Goal: Task Accomplishment & Management: Complete application form

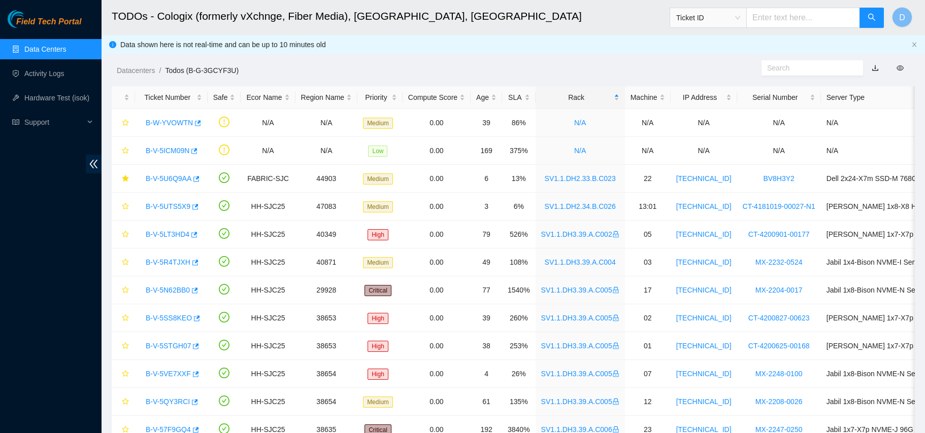
scroll to position [220, 0]
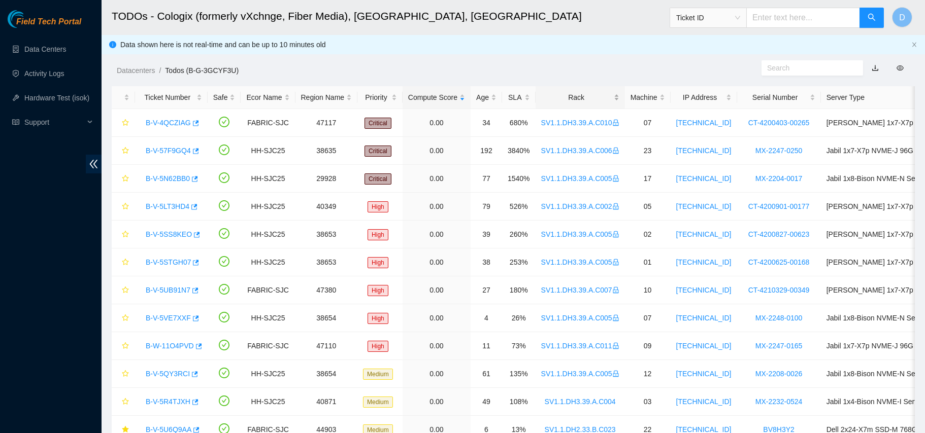
click at [555, 96] on div "Rack" at bounding box center [580, 97] width 78 height 11
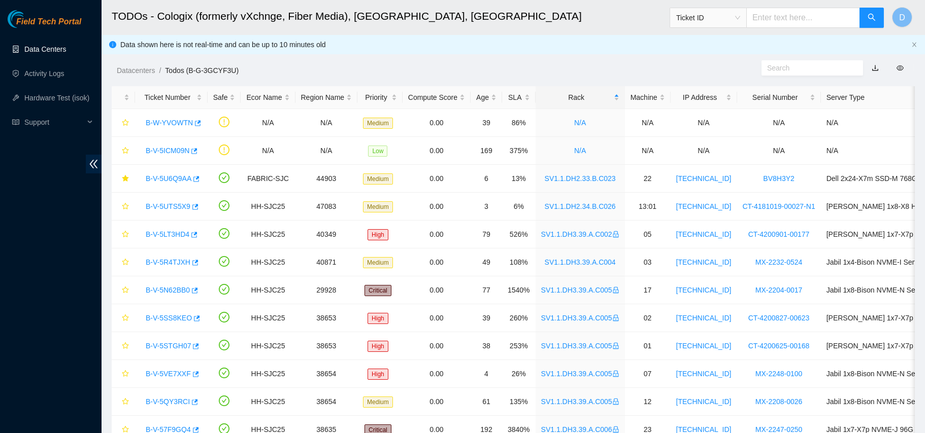
click at [57, 45] on link "Data Centers" at bounding box center [45, 49] width 42 height 8
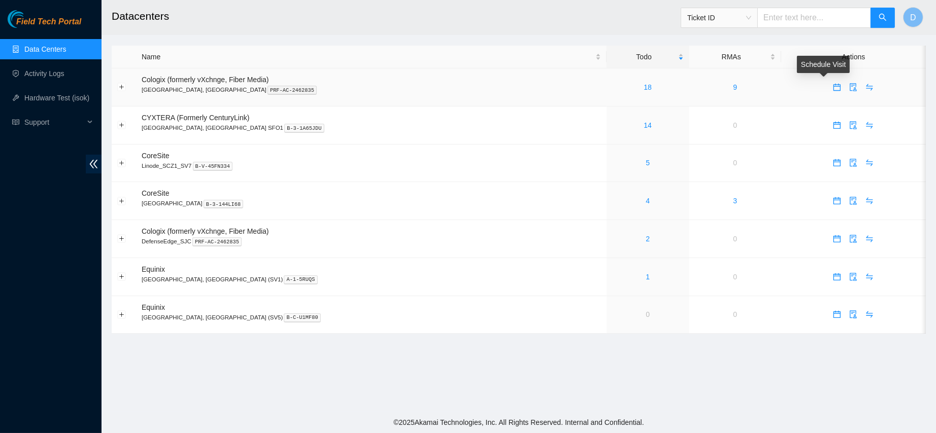
click at [833, 89] on icon "calendar" at bounding box center [836, 87] width 7 height 7
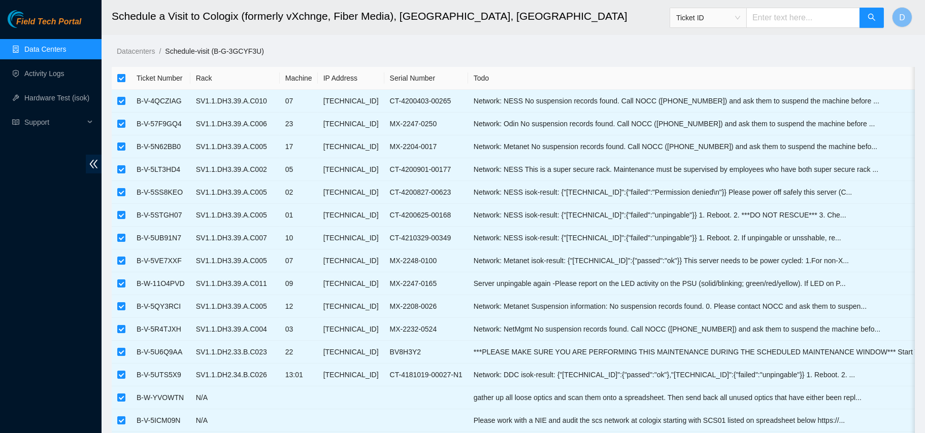
click at [119, 79] on input "checkbox" at bounding box center [121, 78] width 8 height 8
checkbox input "false"
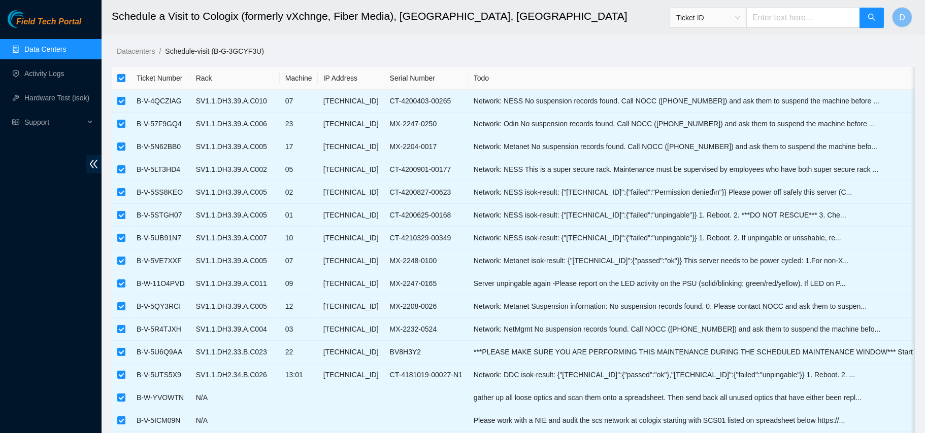
checkbox input "false"
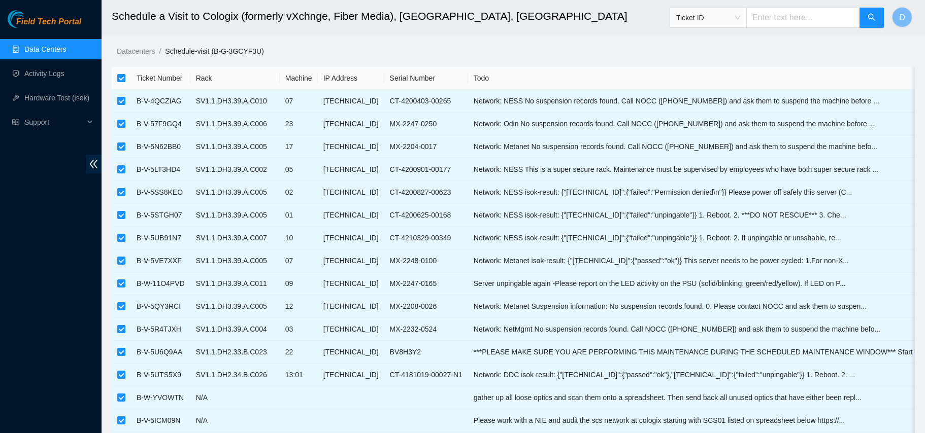
checkbox input "false"
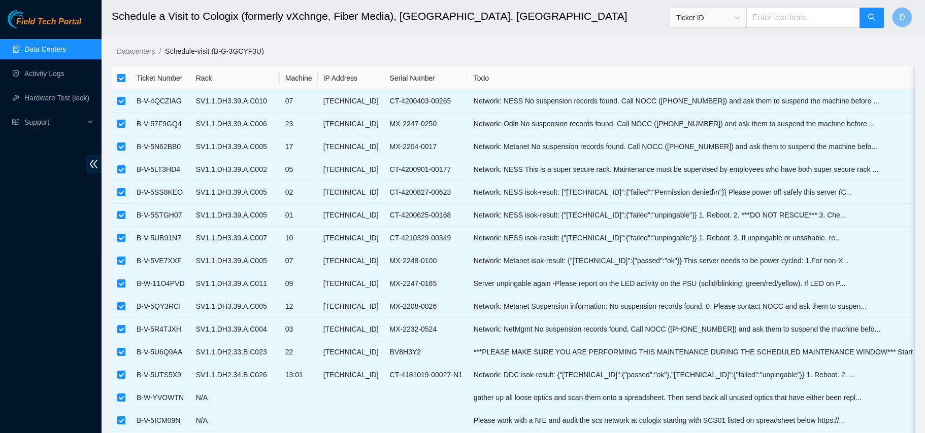
checkbox input "false"
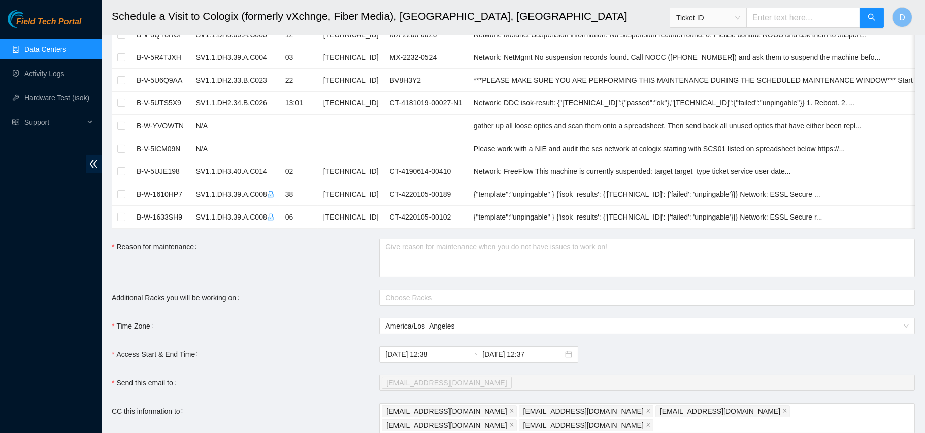
scroll to position [303, 0]
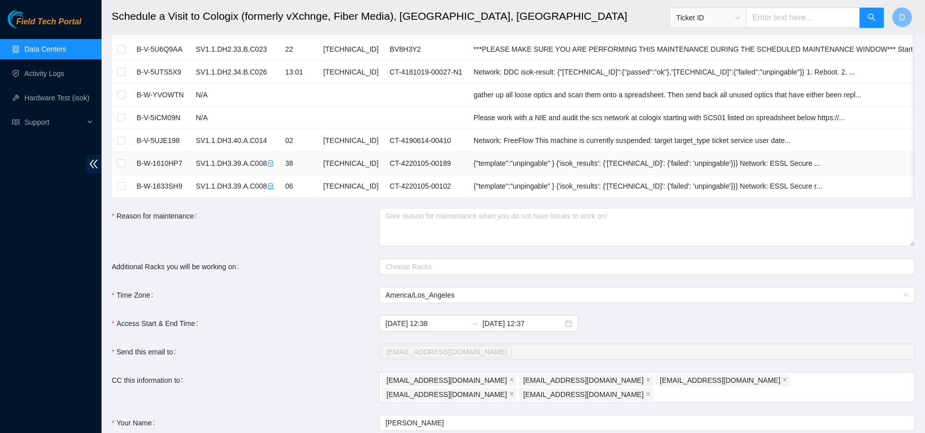
click at [127, 169] on td at bounding box center [121, 163] width 19 height 23
click at [122, 163] on input "checkbox" at bounding box center [121, 163] width 8 height 8
checkbox input "true"
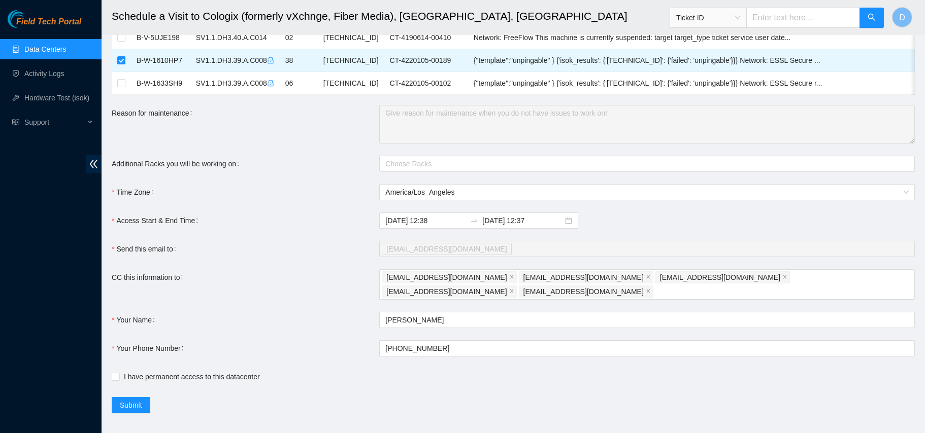
scroll to position [415, 0]
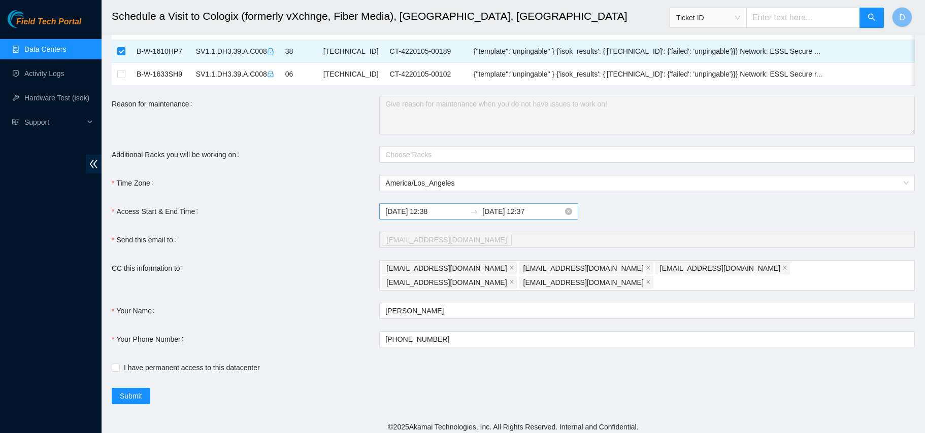
click at [530, 217] on input "2025-09-16 12:37" at bounding box center [522, 211] width 81 height 11
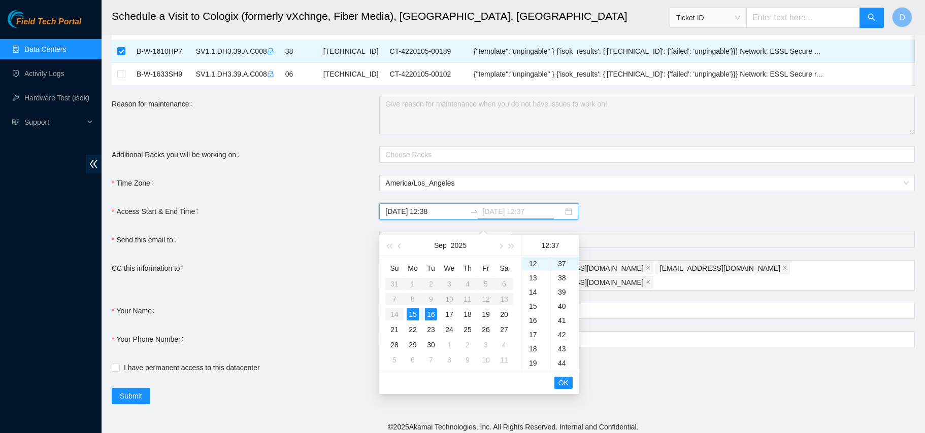
click at [414, 314] on div "15" at bounding box center [413, 315] width 12 height 12
click at [530, 287] on div "14" at bounding box center [536, 292] width 28 height 14
click at [561, 265] on div "00" at bounding box center [565, 263] width 28 height 14
type input "2025-09-15 14:00"
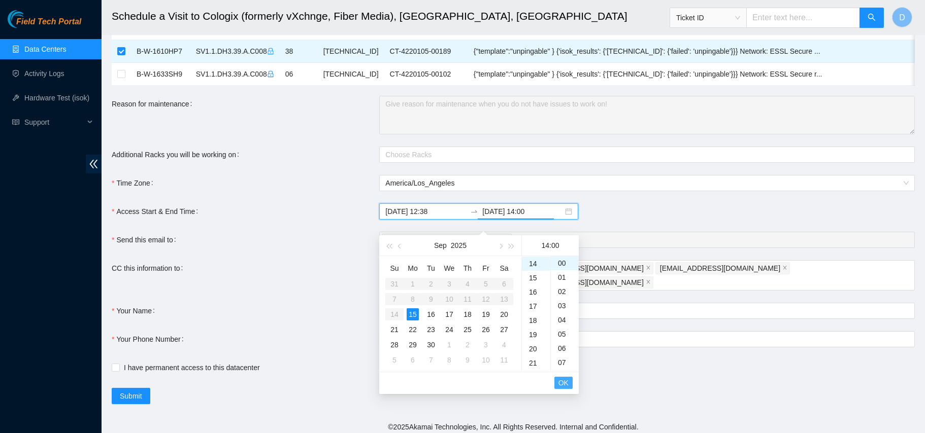
click at [561, 384] on span "OK" at bounding box center [563, 383] width 10 height 11
click at [561, 382] on span "OK" at bounding box center [563, 383] width 10 height 11
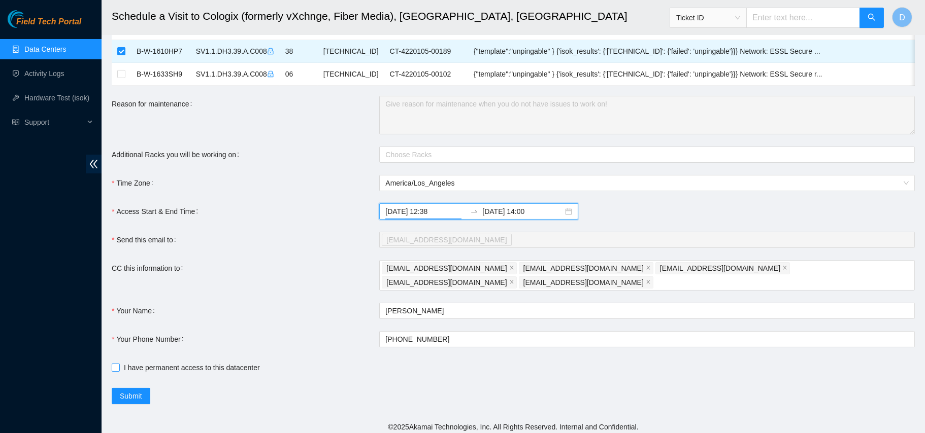
click at [116, 364] on input "I have permanent access to this datacenter" at bounding box center [115, 367] width 7 height 7
checkbox input "true"
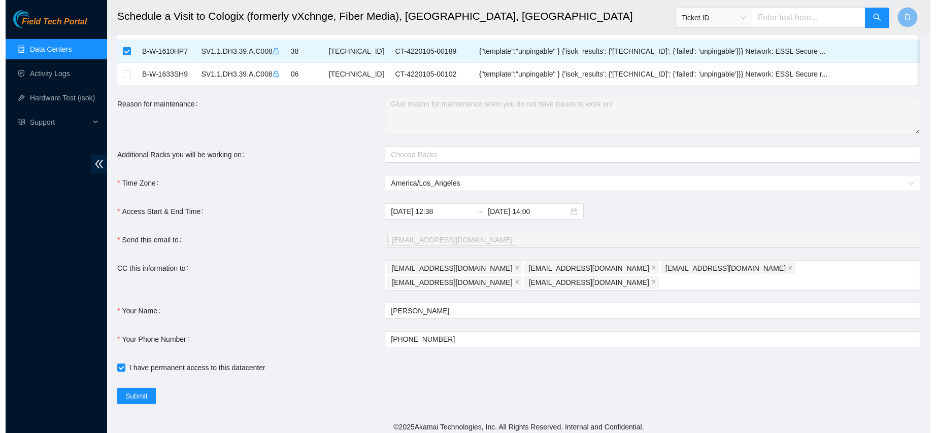
scroll to position [411, 0]
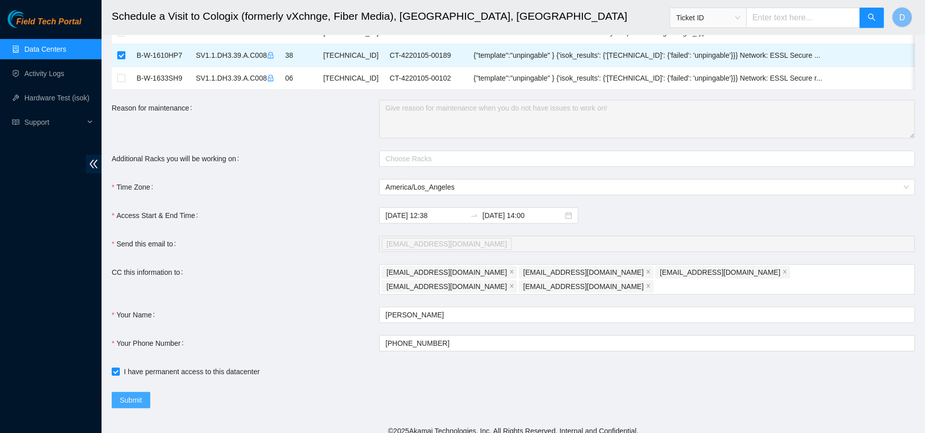
click at [141, 397] on span "Submit" at bounding box center [131, 400] width 22 height 11
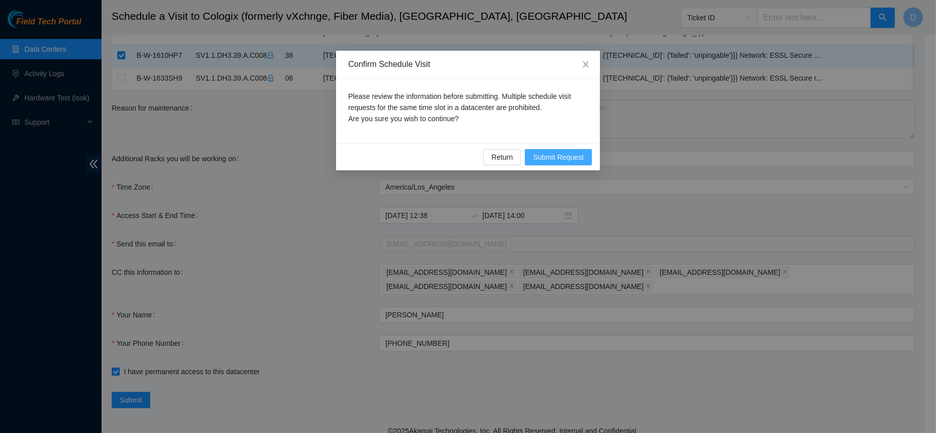
click at [563, 164] on button "Submit Request" at bounding box center [558, 157] width 67 height 16
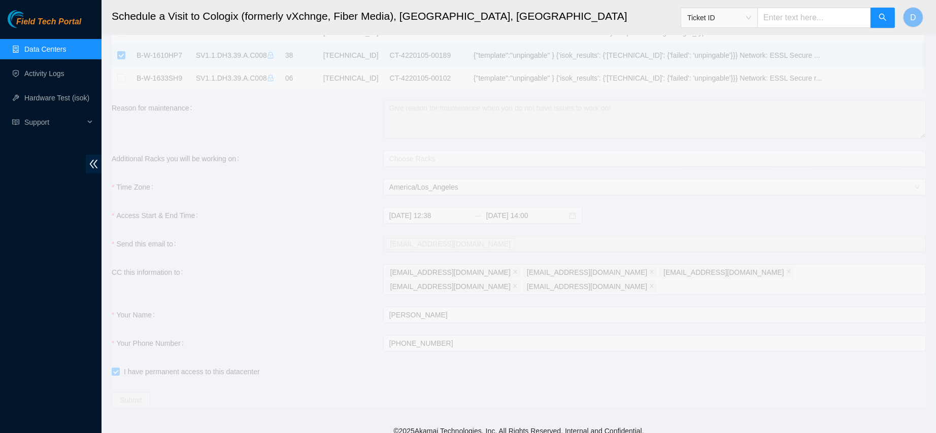
scroll to position [404, 0]
type input "2025-09-15 12:39"
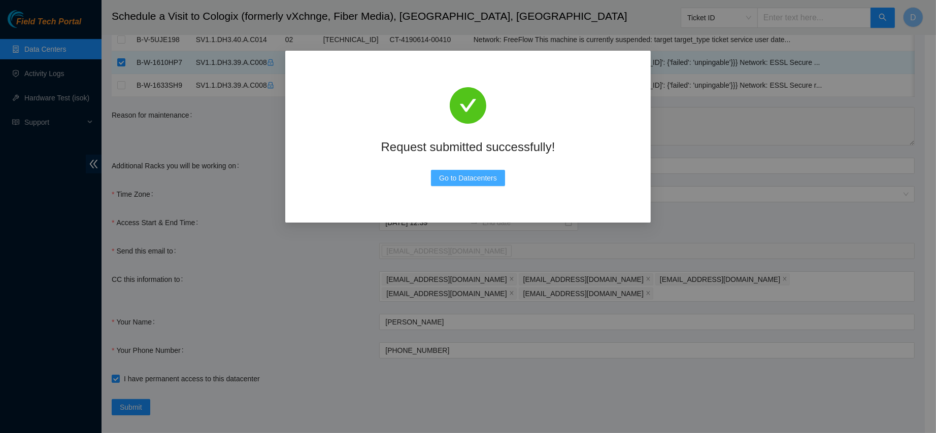
click at [446, 176] on span "Go to Datacenters" at bounding box center [468, 178] width 58 height 11
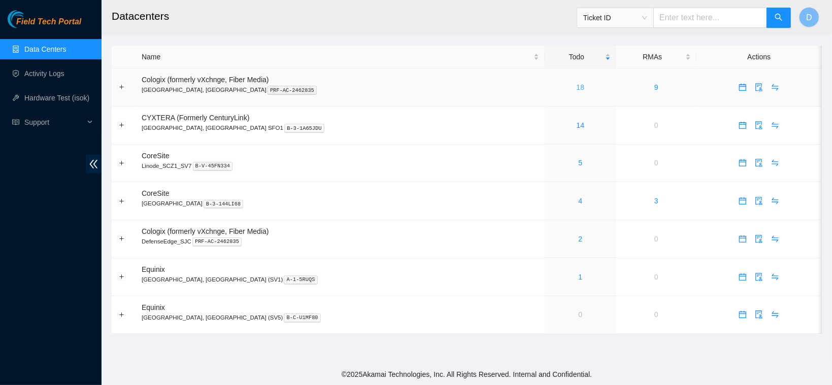
click at [577, 87] on link "18" at bounding box center [581, 87] width 8 height 8
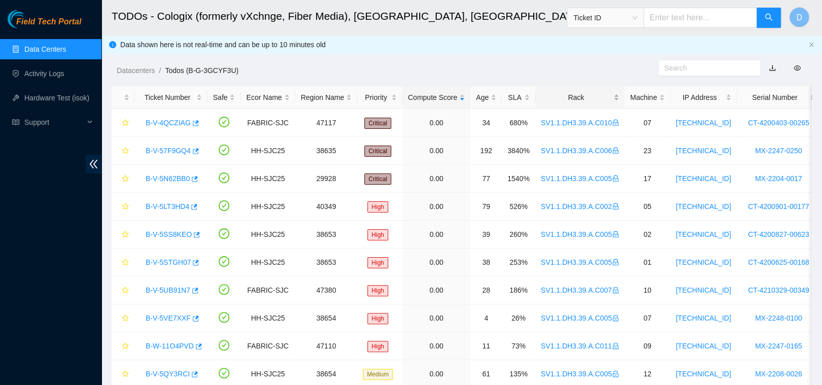
click at [582, 92] on div "Rack" at bounding box center [580, 97] width 78 height 11
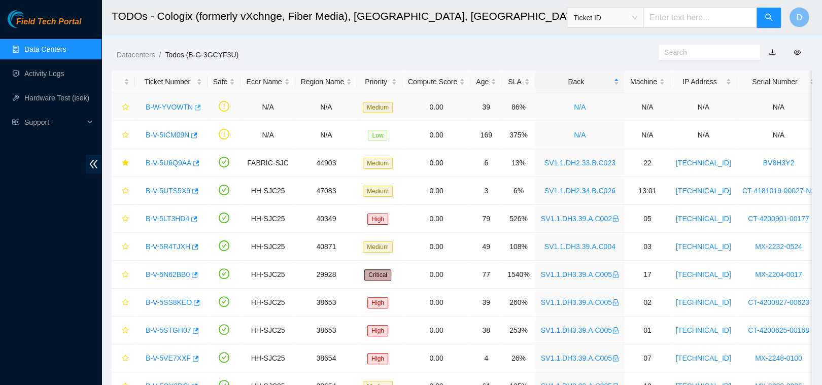
scroll to position [6, 0]
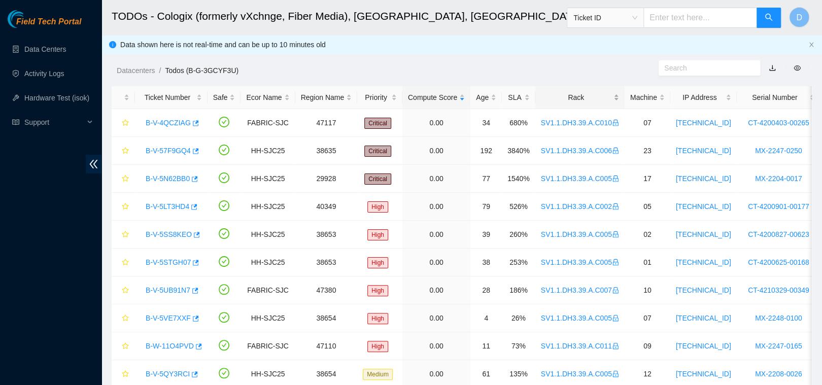
click at [555, 100] on div "Rack" at bounding box center [580, 97] width 78 height 11
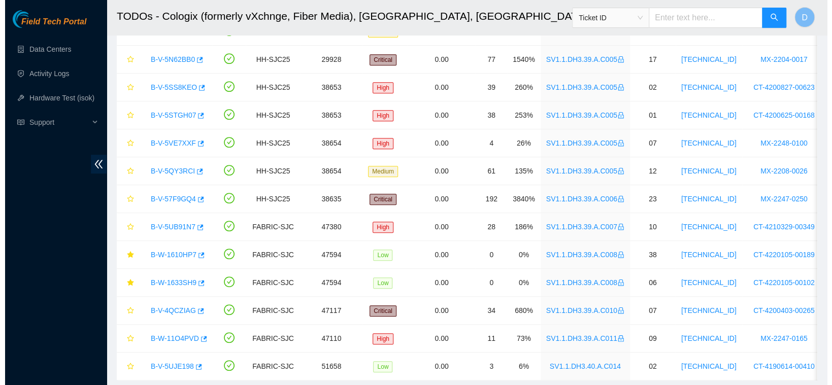
scroll to position [266, 0]
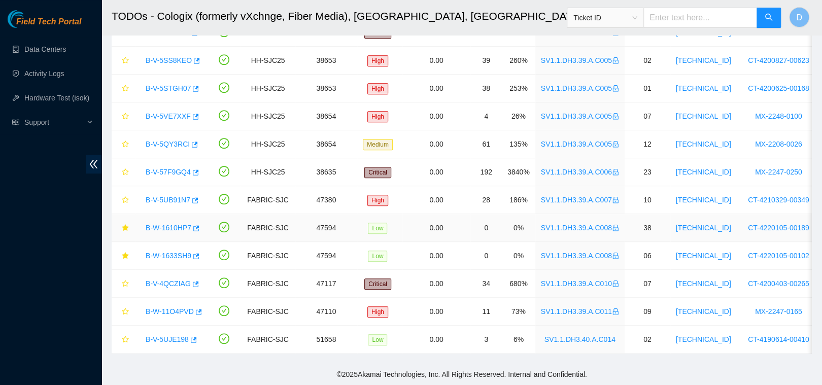
click at [169, 224] on link "B-W-1610HP7" at bounding box center [169, 228] width 46 height 8
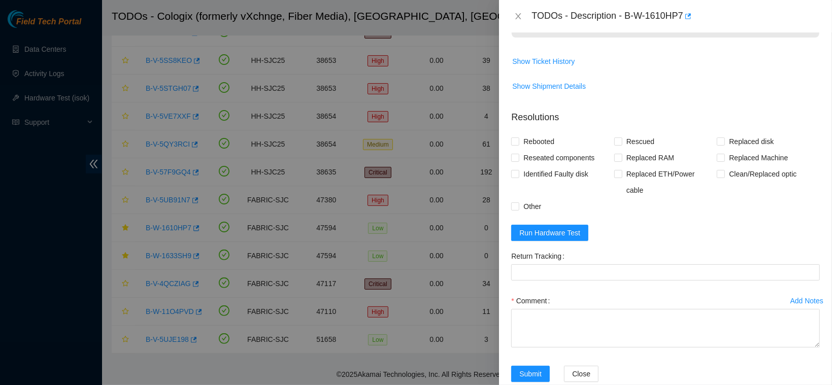
scroll to position [613, 0]
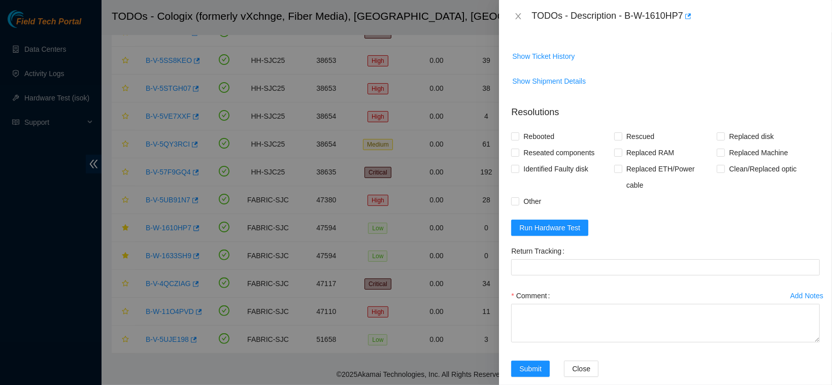
click at [529, 58] on td "Show Ticket History" at bounding box center [665, 60] width 309 height 25
click at [526, 62] on span "Show Ticket History" at bounding box center [543, 56] width 62 height 11
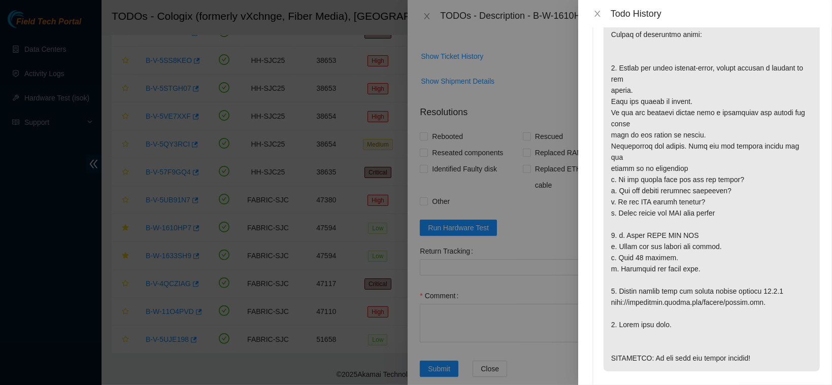
scroll to position [132, 0]
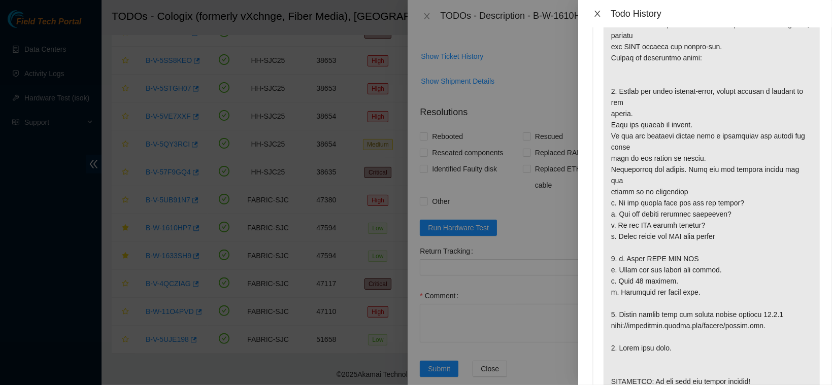
click at [598, 13] on icon "close" at bounding box center [597, 14] width 8 height 8
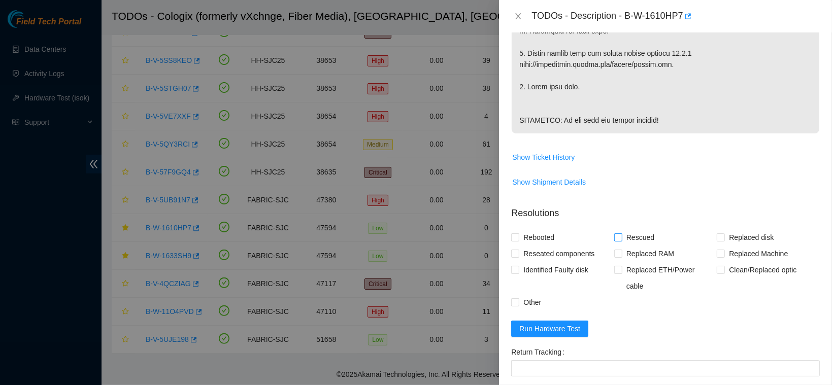
scroll to position [518, 0]
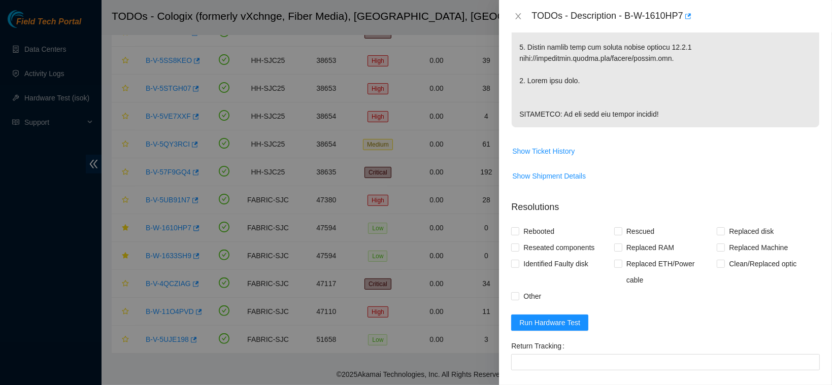
click at [547, 312] on form "Resolutions Rebooted Rescued Replaced disk Reseated components Replaced RAM Rep…" at bounding box center [665, 338] width 309 height 292
click at [542, 319] on span "Run Hardware Test" at bounding box center [549, 322] width 61 height 11
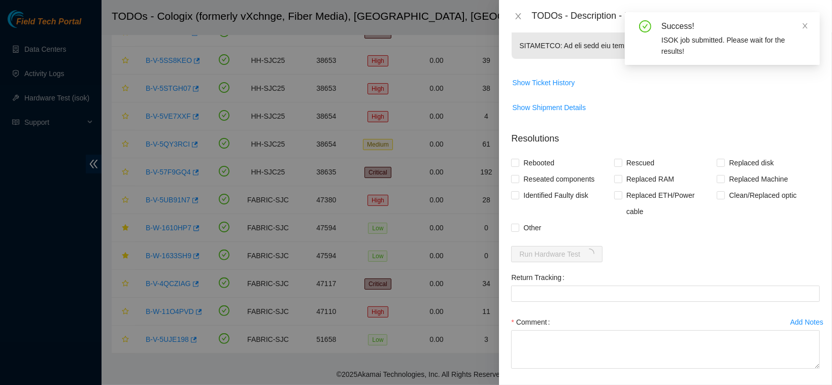
scroll to position [631, 0]
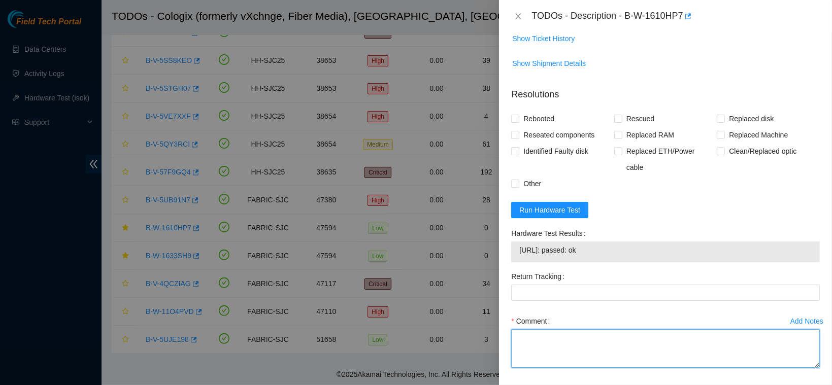
click at [559, 338] on textarea "Comment" at bounding box center [665, 348] width 309 height 39
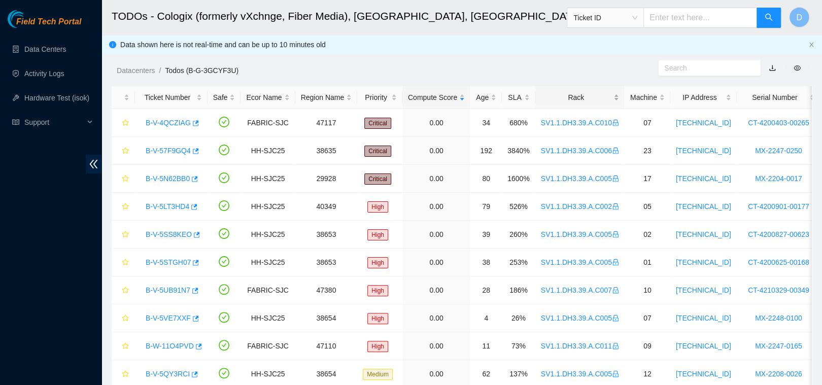
click at [551, 97] on div "Rack" at bounding box center [580, 97] width 78 height 11
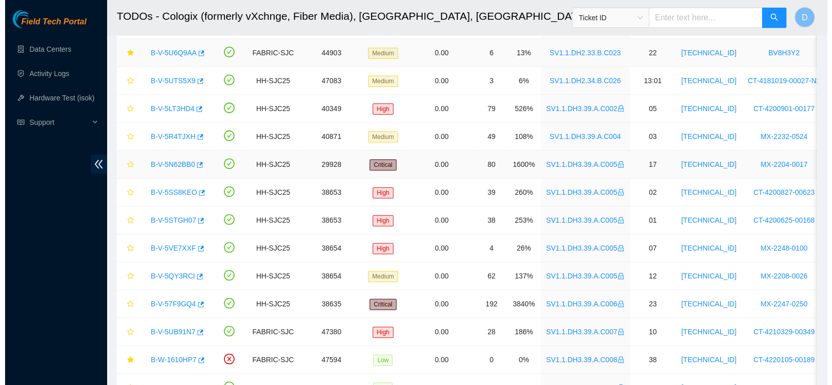
scroll to position [238, 0]
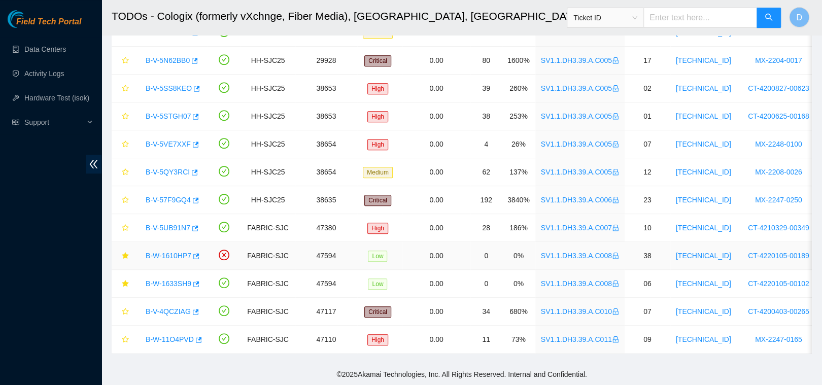
click at [177, 252] on link "B-W-1610HP7" at bounding box center [169, 256] width 46 height 8
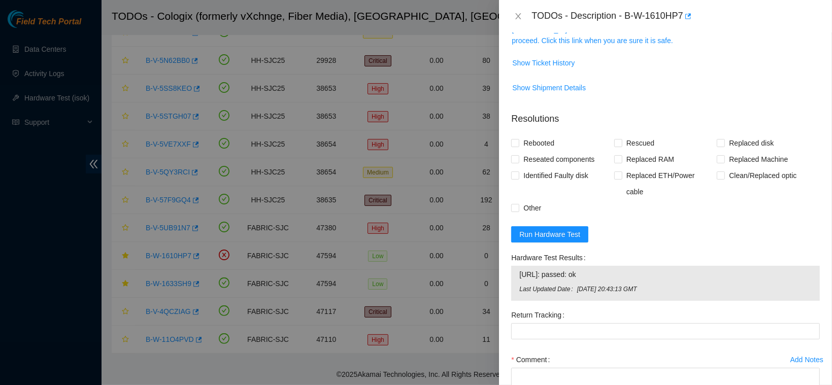
scroll to position [249, 0]
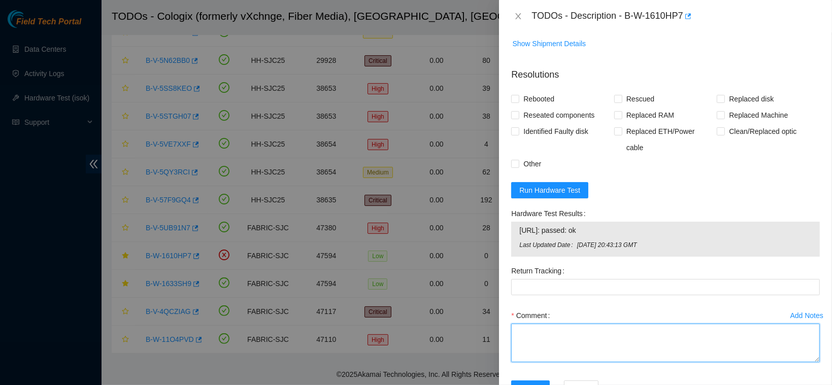
click at [528, 324] on textarea "Comment" at bounding box center [665, 343] width 309 height 39
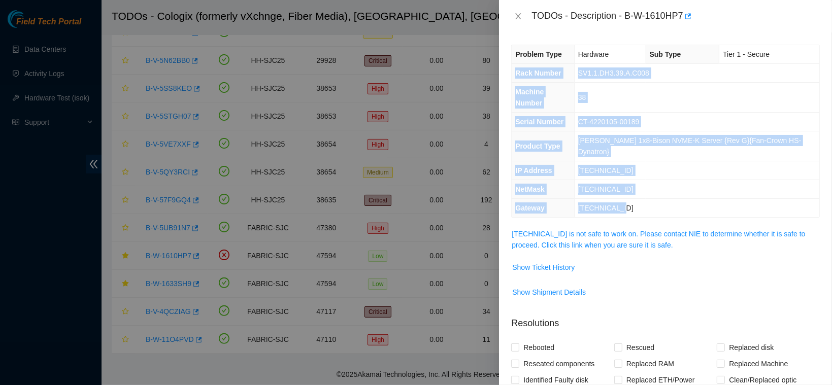
drag, startPoint x: 517, startPoint y: 75, endPoint x: 664, endPoint y: 193, distance: 189.5
click at [664, 193] on tbody "Problem Type Hardware Sub Type Tier 1 - Secure Rack Number SV1.1.DH3.39.A.C008 …" at bounding box center [666, 131] width 308 height 172
copy tbody "Rack Number SV1.1.DH3.39.A.C008 Machine Number 38 Serial Number CT-4220105-0018…"
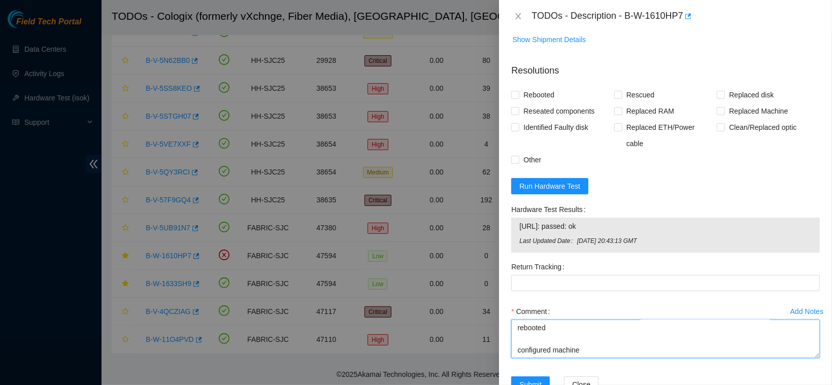
click at [528, 320] on textarea "contacted nocc to confirm that ticket was safe verified sn on machine connected…" at bounding box center [665, 339] width 309 height 39
paste textarea "Rack Number SV1.1.DH3.39.A.C008 Machine Number 38 Serial Number CT-4220105-0018…"
click at [528, 320] on textarea "contacted nocc to confirm that ticket was safe verified sn on machine connected…" at bounding box center [665, 339] width 309 height 39
click at [621, 320] on textarea "contacted nocc to confirm that ticket was safe verified sn on machine connected…" at bounding box center [665, 339] width 309 height 39
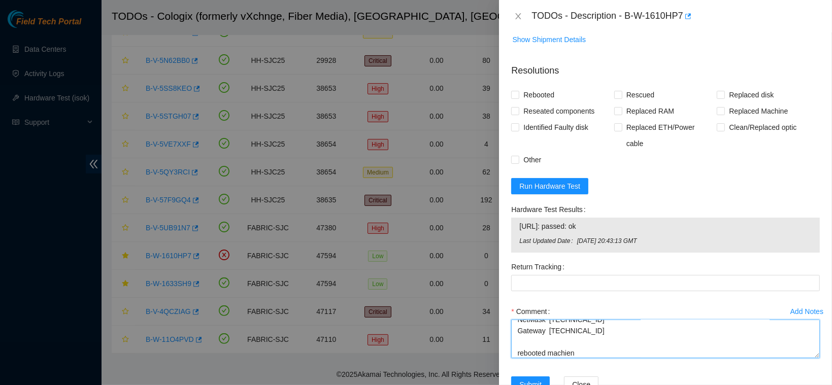
scroll to position [231, 0]
click at [547, 221] on span "23.203.167.41: passed: ok" at bounding box center [665, 226] width 292 height 11
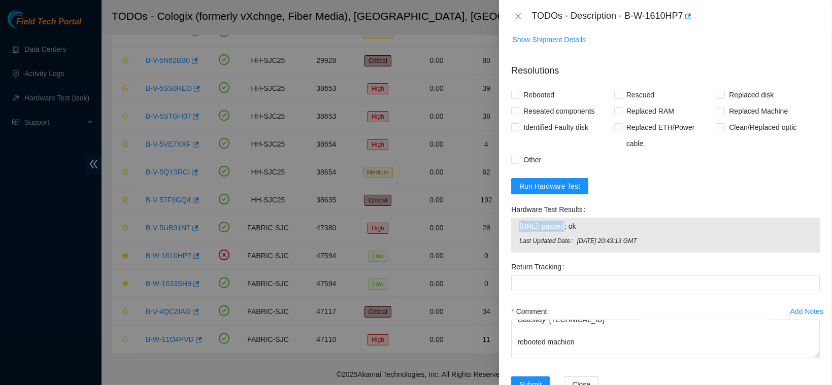
click at [547, 221] on span "23.203.167.41: passed: ok" at bounding box center [665, 226] width 292 height 11
copy span "23.203.167.41: passed: ok"
click at [549, 320] on textarea "contacted nocc to confirm that ticket was safe verified sn on machine connected…" at bounding box center [665, 339] width 309 height 39
paste textarea "23.203.167.41: passed: ok"
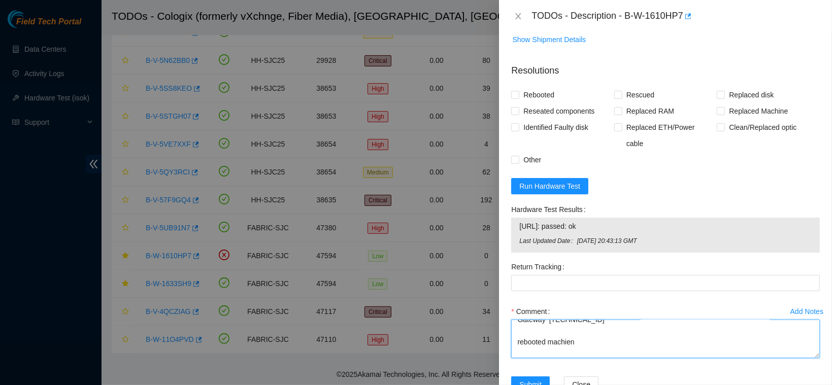
scroll to position [242, 0]
type textarea "contacted nocc to confirm that ticket was safe verified sn on machine connected…"
click at [540, 87] on span "Rebooted" at bounding box center [538, 95] width 39 height 16
click at [518, 91] on input "Rebooted" at bounding box center [514, 94] width 7 height 7
checkbox input "true"
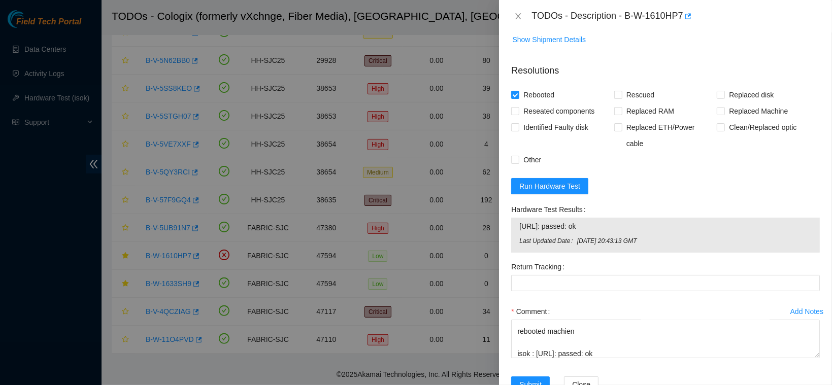
click at [631, 62] on form "Resolutions Rebooted Rescued Replaced disk Reseated components Replaced RAM Rep…" at bounding box center [665, 230] width 309 height 349
click at [624, 87] on span "Rescued" at bounding box center [640, 95] width 36 height 16
click at [621, 91] on input "Rescued" at bounding box center [617, 94] width 7 height 7
checkbox input "true"
click at [591, 87] on div "Rebooted" at bounding box center [562, 95] width 103 height 16
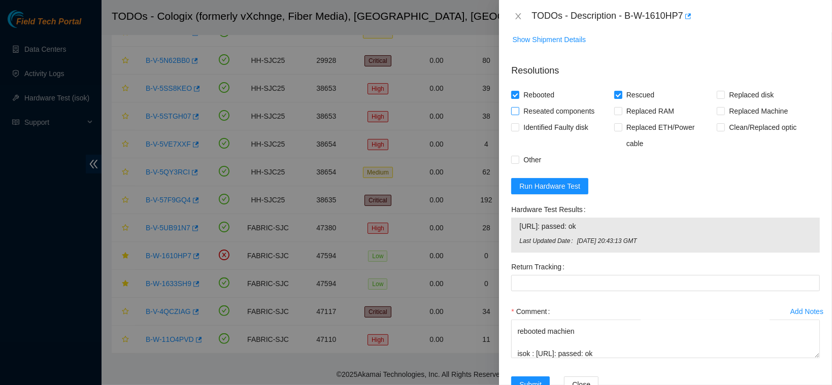
click at [558, 103] on span "Reseated components" at bounding box center [558, 111] width 79 height 16
click at [518, 107] on input "Reseated components" at bounding box center [514, 110] width 7 height 7
checkbox input "true"
click at [535, 379] on span "Submit" at bounding box center [530, 384] width 22 height 11
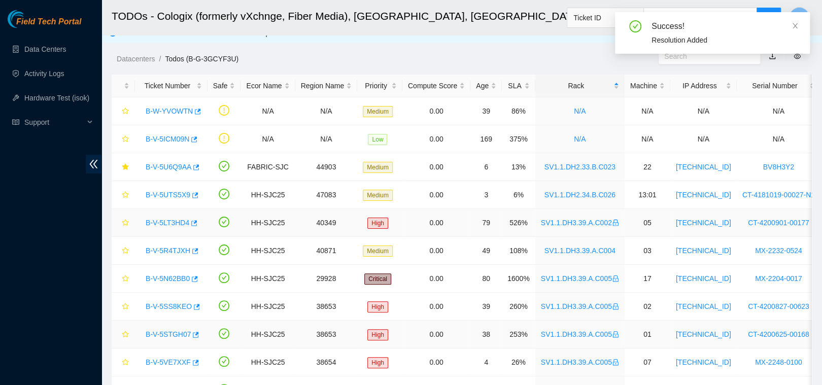
scroll to position [0, 0]
